Goal: Find specific page/section: Find specific page/section

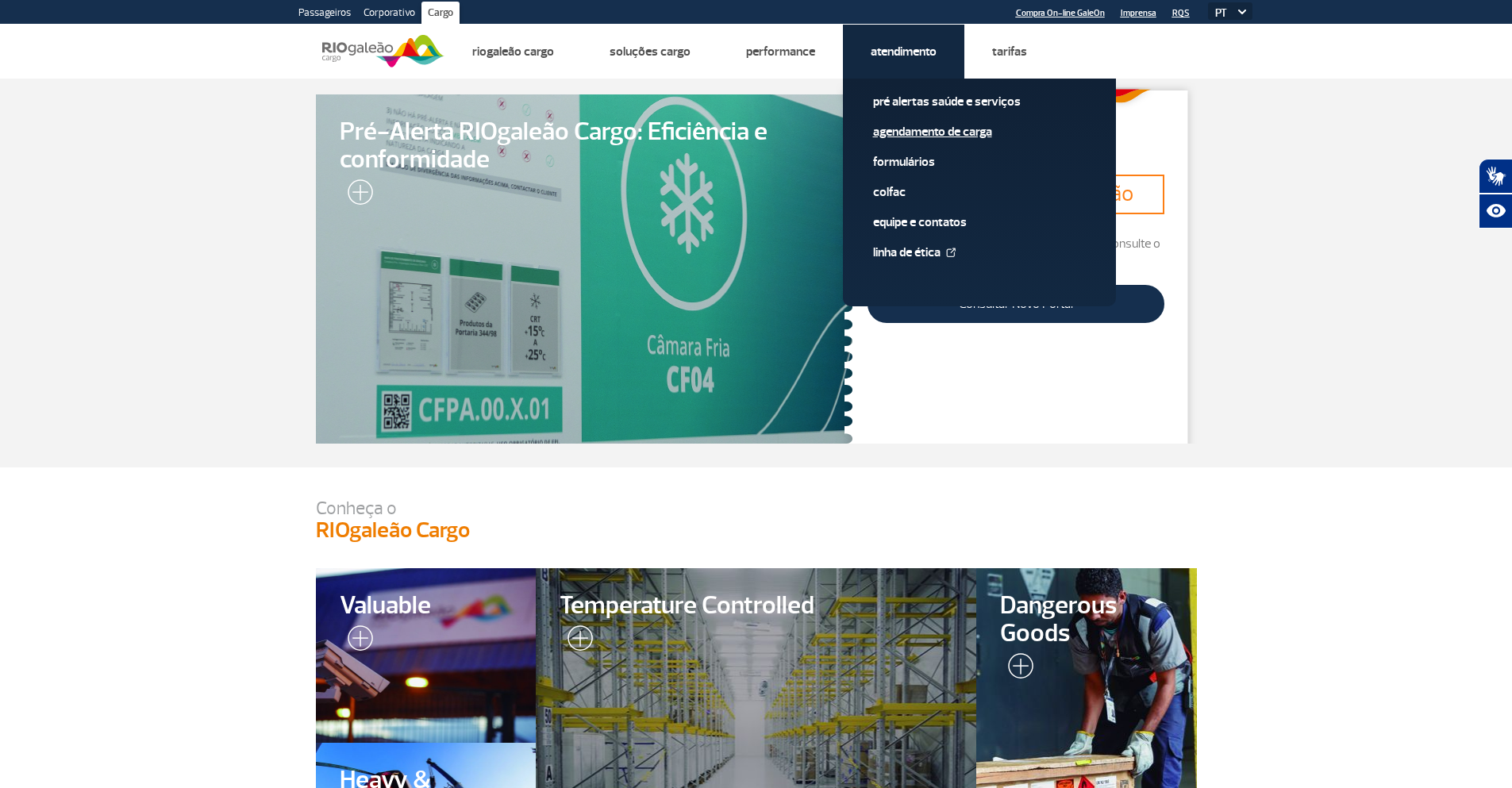
click at [895, 132] on link "Agendamento de Carga" at bounding box center [979, 131] width 213 height 18
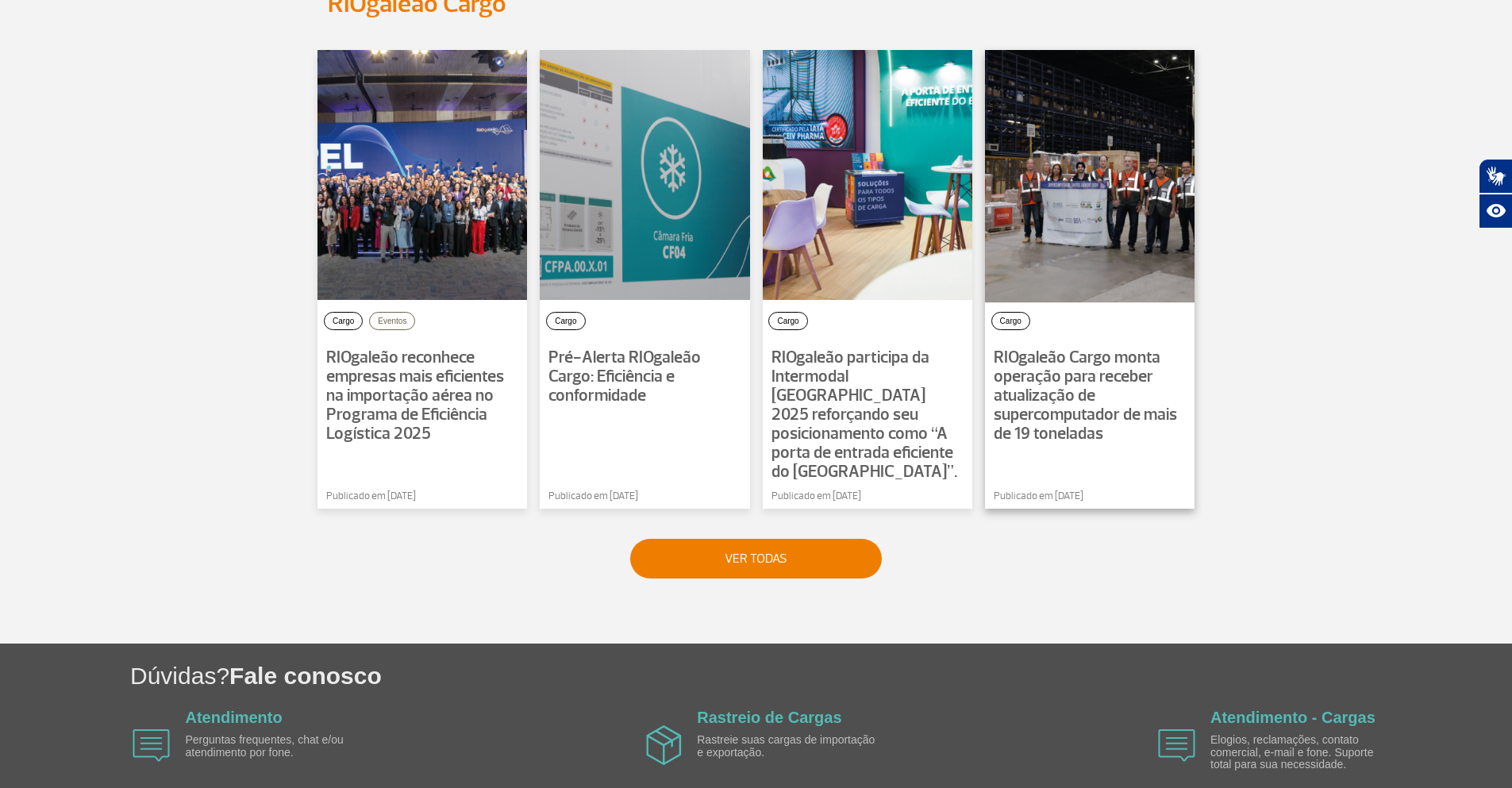
scroll to position [1132, 0]
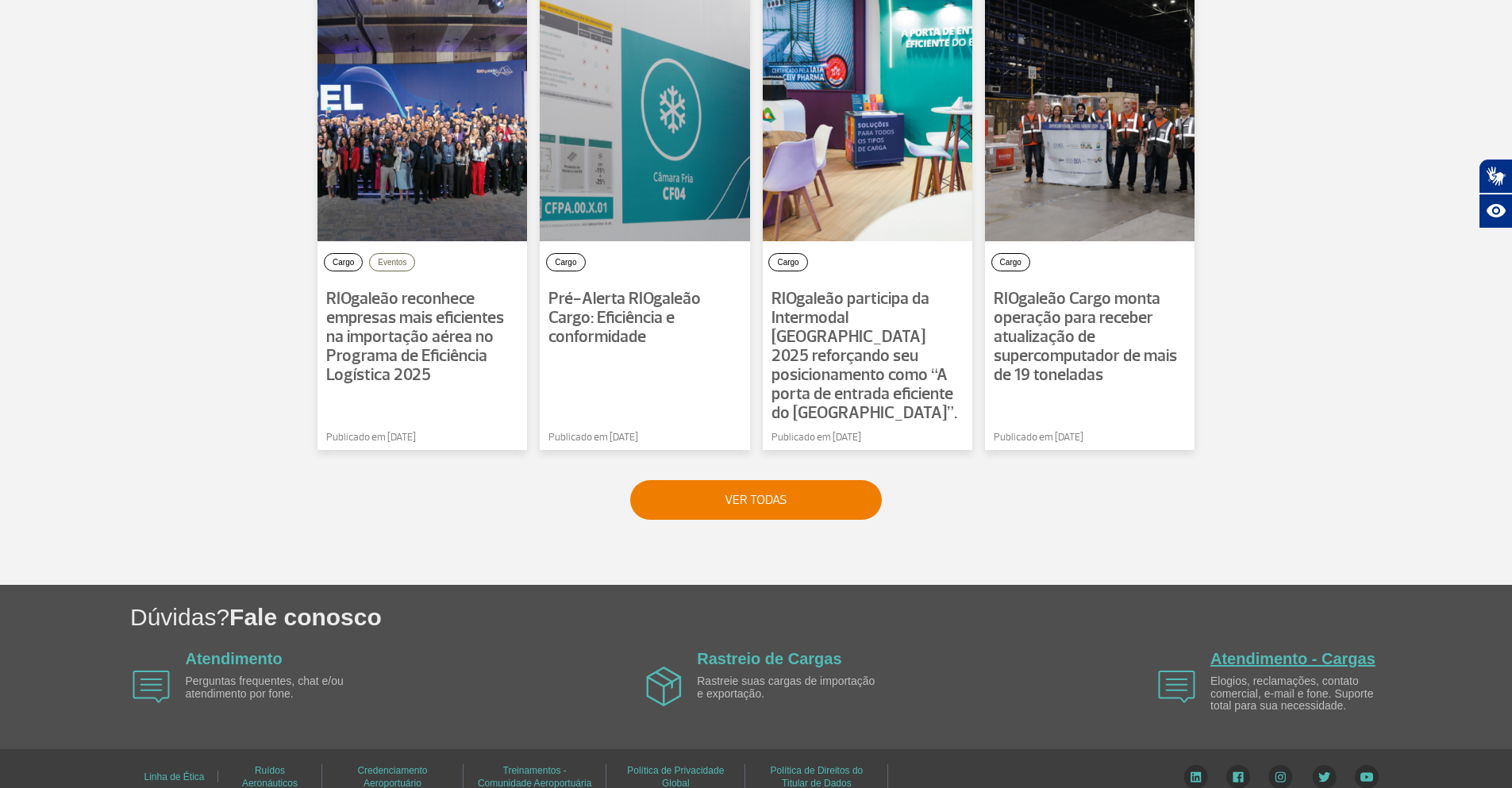
click at [1267, 650] on link "Atendimento - Cargas" at bounding box center [1293, 658] width 165 height 18
click at [69, 412] on section "Notícias RIOgaleão Cargo Cargo Eventos RIOgaleão reconhece empresas mais eficie…" at bounding box center [756, 241] width 1512 height 687
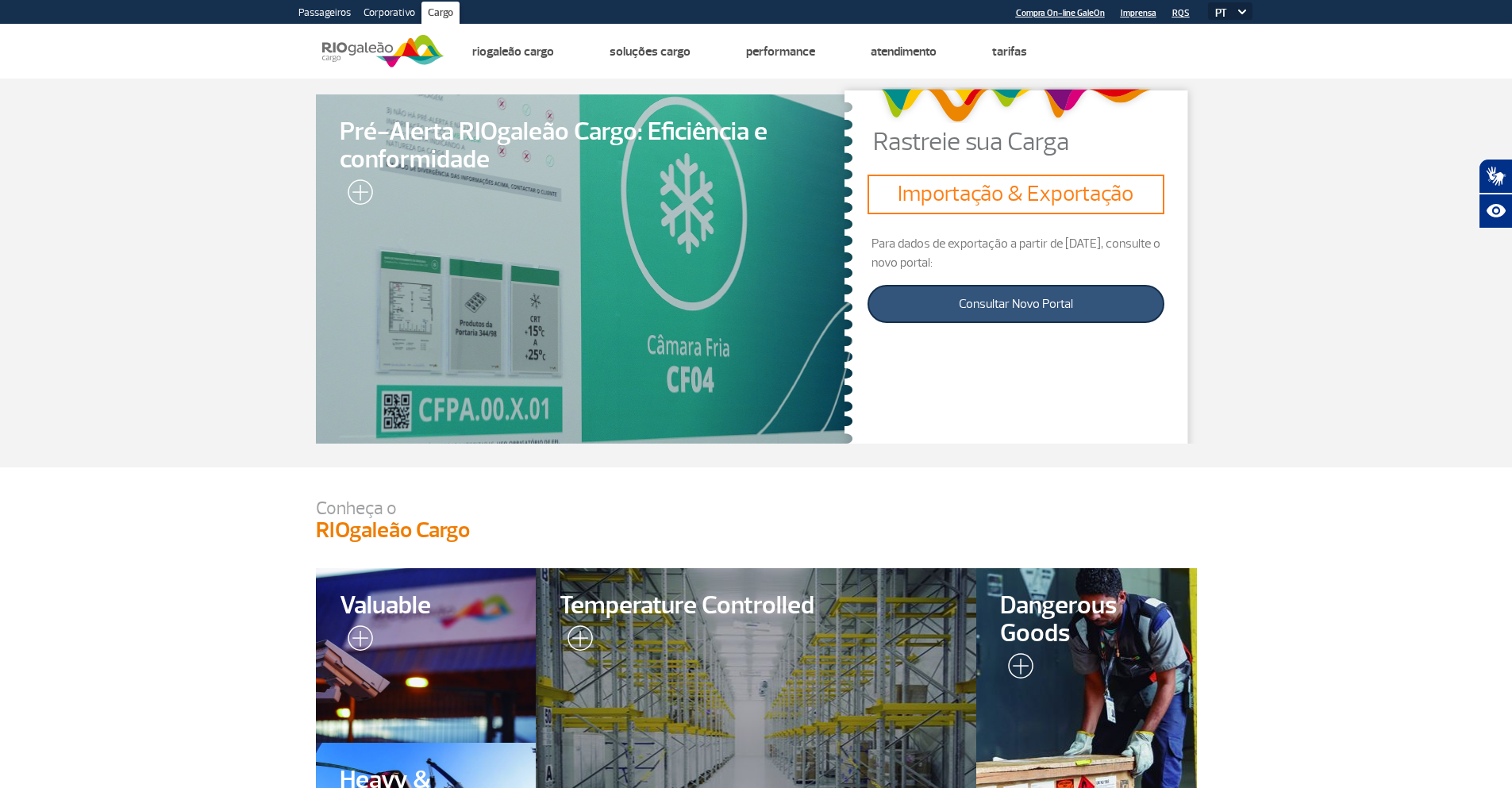
click at [1027, 308] on link "Consultar Novo Portal" at bounding box center [1015, 303] width 296 height 38
